Goal: Task Accomplishment & Management: Use online tool/utility

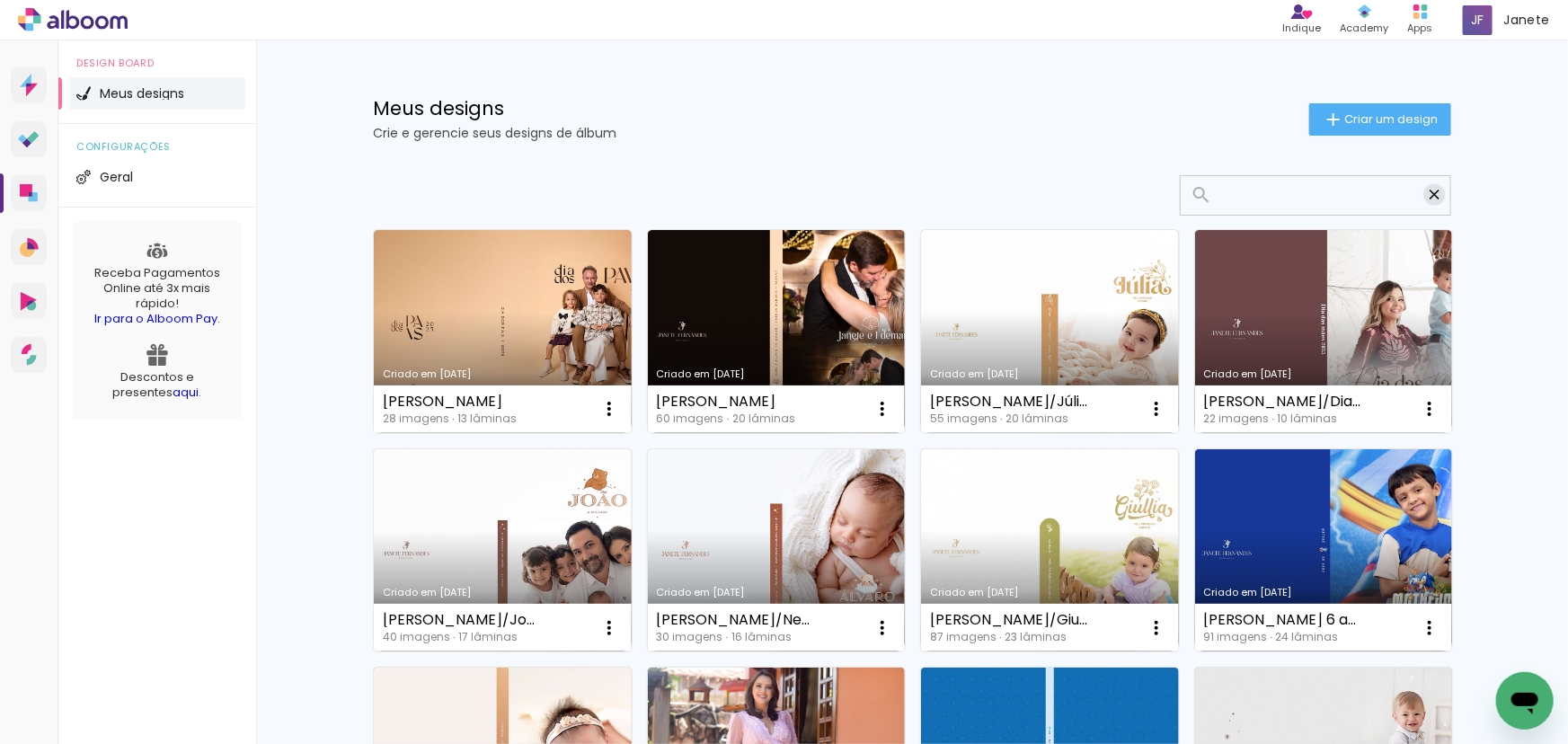
click at [1426, 200] on iron-icon at bounding box center [1434, 195] width 18 height 18
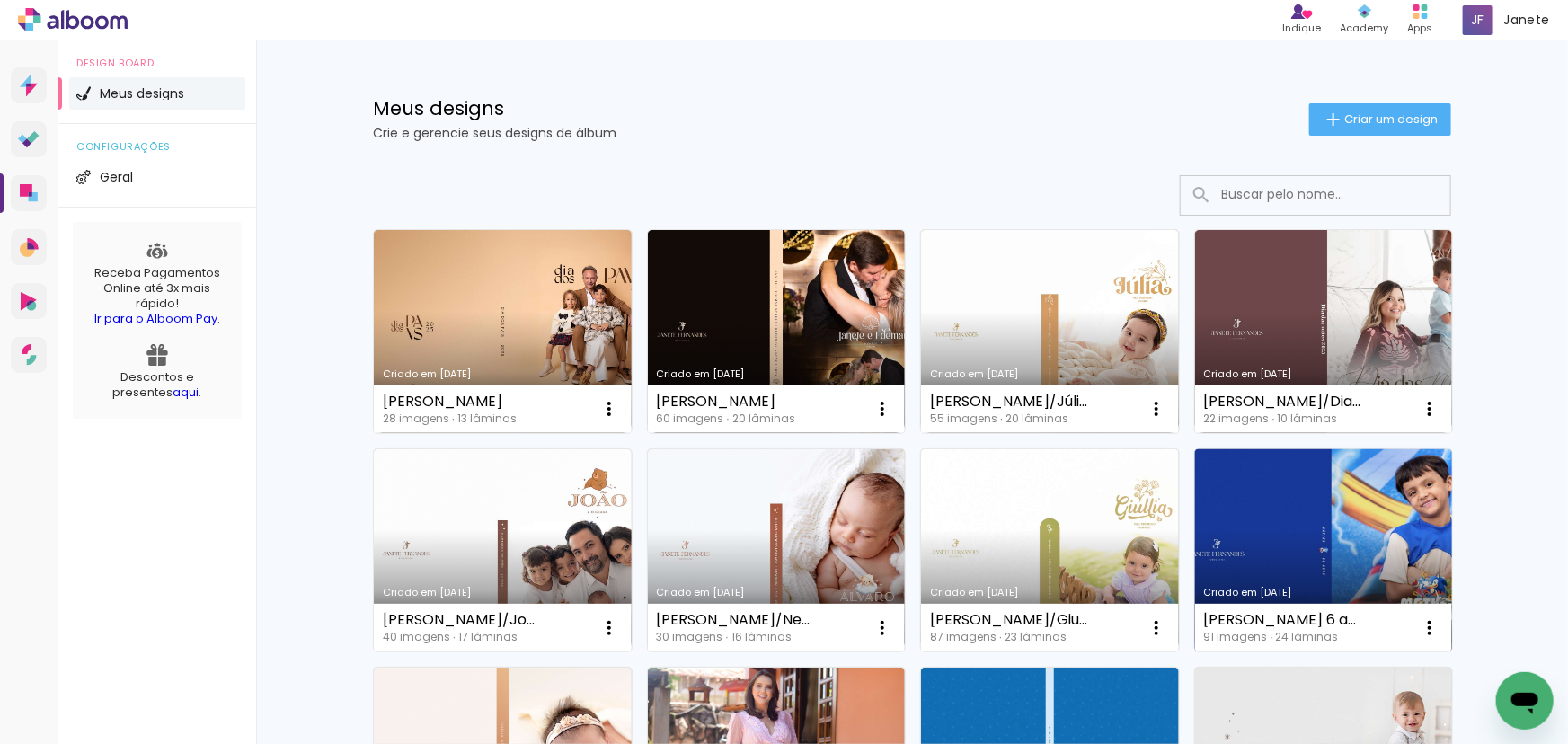
click at [1285, 504] on link "Criado em [DATE]" at bounding box center [1325, 551] width 258 height 203
